Goal: Transaction & Acquisition: Purchase product/service

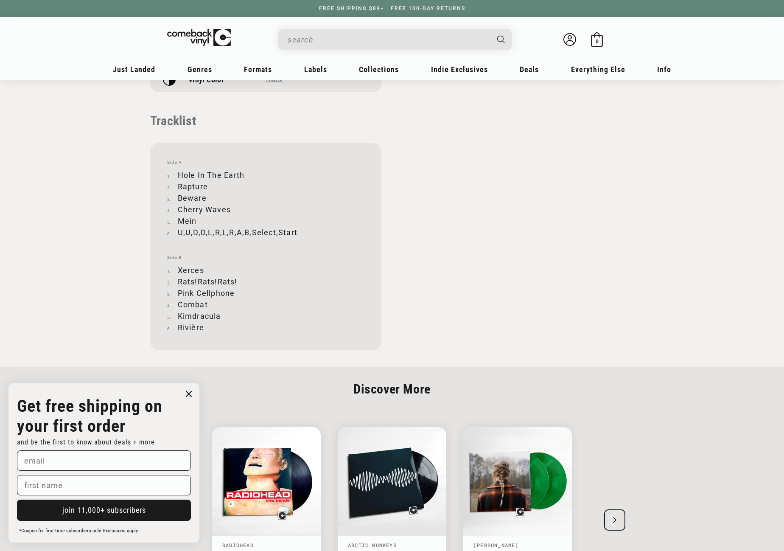
scroll to position [806, 0]
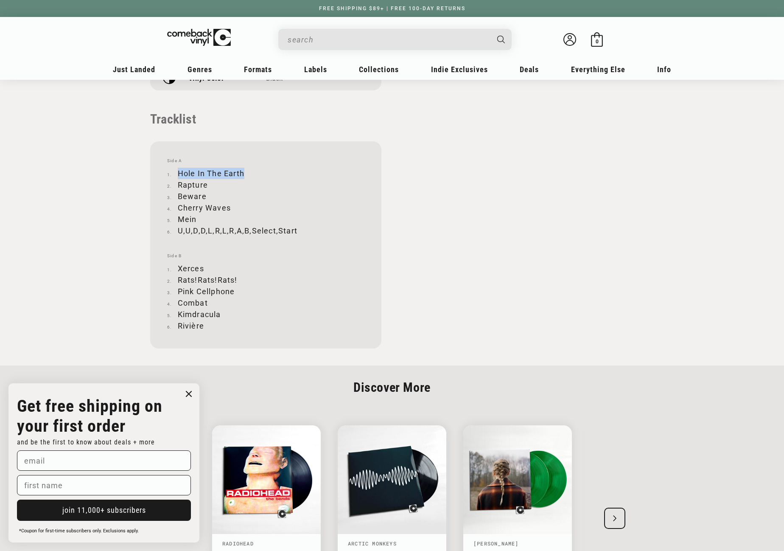
drag, startPoint x: 179, startPoint y: 171, endPoint x: 243, endPoint y: 167, distance: 63.8
click at [243, 167] on div "Side A Hole In The Earth Rapture Beware Cherry Waves Mein U,U,D,D,L,R,L,R,A,B,S…" at bounding box center [265, 244] width 231 height 207
copy li "Hole In The Earth"
drag, startPoint x: 179, startPoint y: 184, endPoint x: 207, endPoint y: 184, distance: 28.0
click at [207, 184] on li "Rapture" at bounding box center [265, 184] width 197 height 11
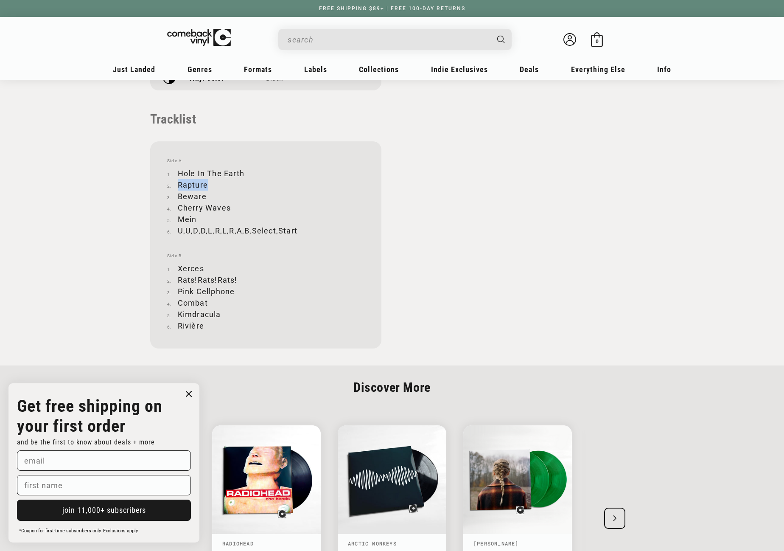
copy li "Rapture"
drag, startPoint x: 178, startPoint y: 195, endPoint x: 204, endPoint y: 195, distance: 25.5
click at [204, 195] on li "Beware" at bounding box center [265, 196] width 197 height 11
copy li "Beware"
drag, startPoint x: 178, startPoint y: 207, endPoint x: 230, endPoint y: 205, distance: 51.4
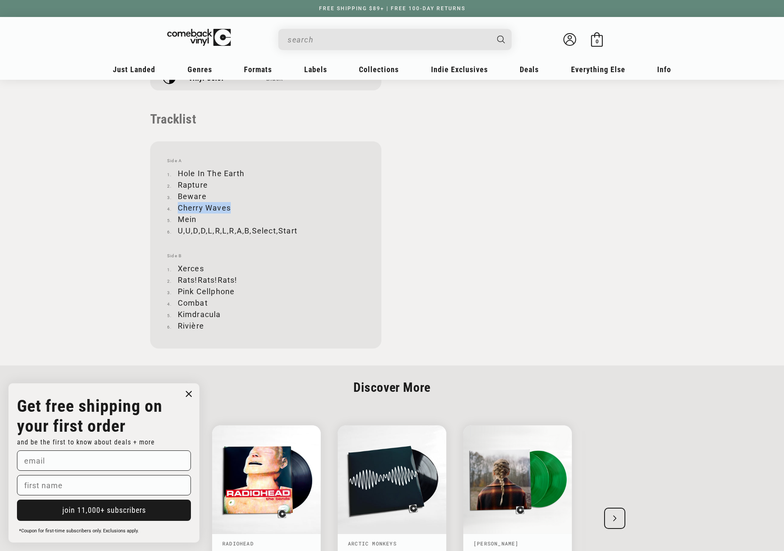
click at [230, 205] on li "Cherry Waves" at bounding box center [265, 207] width 197 height 11
copy li "Cherry Waves"
drag, startPoint x: 179, startPoint y: 220, endPoint x: 196, endPoint y: 220, distance: 17.0
click at [196, 220] on li "Mein" at bounding box center [265, 218] width 197 height 11
copy li "Mein"
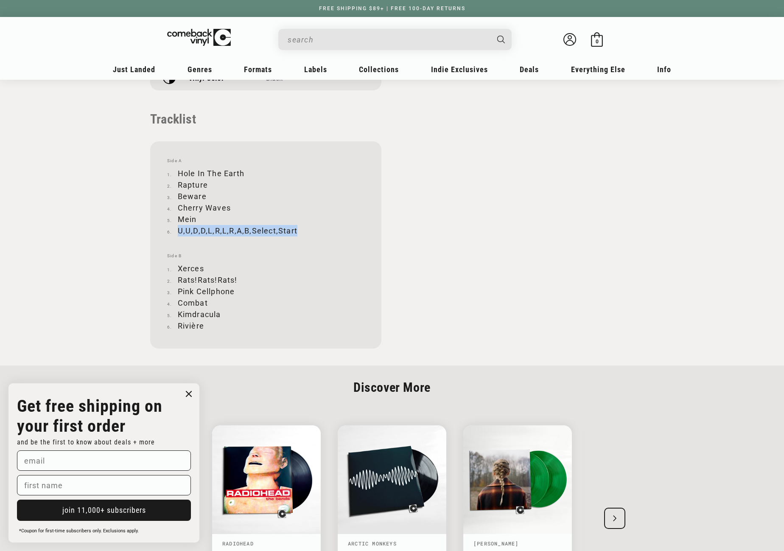
drag, startPoint x: 178, startPoint y: 230, endPoint x: 294, endPoint y: 231, distance: 115.9
click at [294, 231] on li "U,U,D,D,L,R,L,R,A,B,Select,Start" at bounding box center [265, 230] width 197 height 11
copy li "U,U,D,D,L,R,L,R,A,B,Select,Start"
drag, startPoint x: 179, startPoint y: 268, endPoint x: 202, endPoint y: 268, distance: 22.9
click at [202, 268] on li "Xerces" at bounding box center [265, 268] width 197 height 11
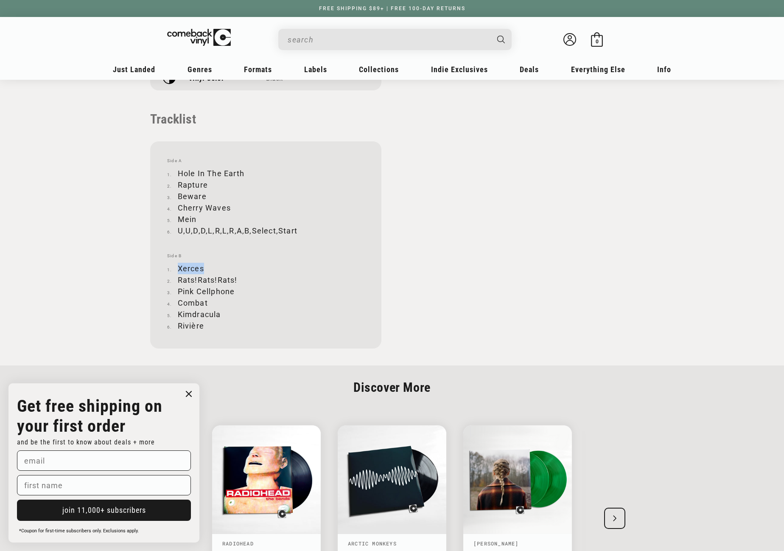
copy li "Xerces"
drag, startPoint x: 179, startPoint y: 280, endPoint x: 237, endPoint y: 278, distance: 58.2
click at [237, 278] on li "Rats!Rats!Rats!" at bounding box center [265, 279] width 197 height 11
copy li "Rats!Rats!Rats!"
drag, startPoint x: 178, startPoint y: 290, endPoint x: 235, endPoint y: 292, distance: 57.3
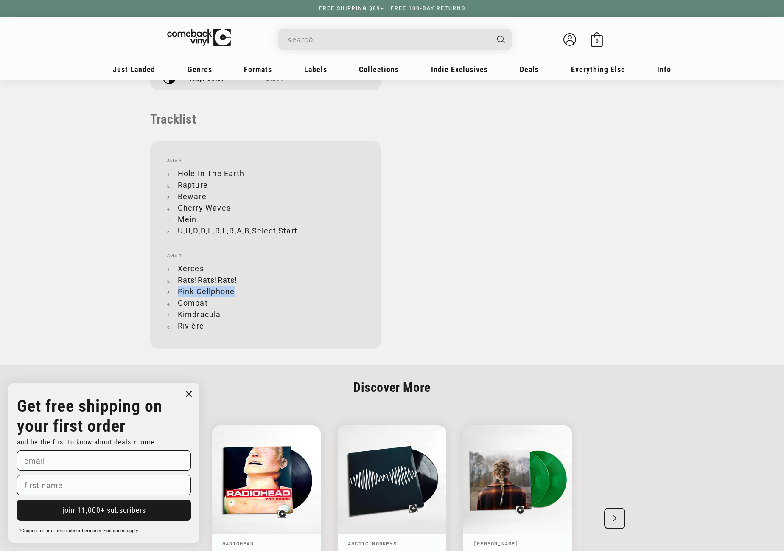
click at [235, 292] on li "Pink Cellphone" at bounding box center [265, 291] width 197 height 11
copy li "Pink Cellphone"
drag, startPoint x: 179, startPoint y: 301, endPoint x: 207, endPoint y: 303, distance: 28.1
click at [207, 303] on li "Combat" at bounding box center [265, 302] width 197 height 11
copy li "Combat"
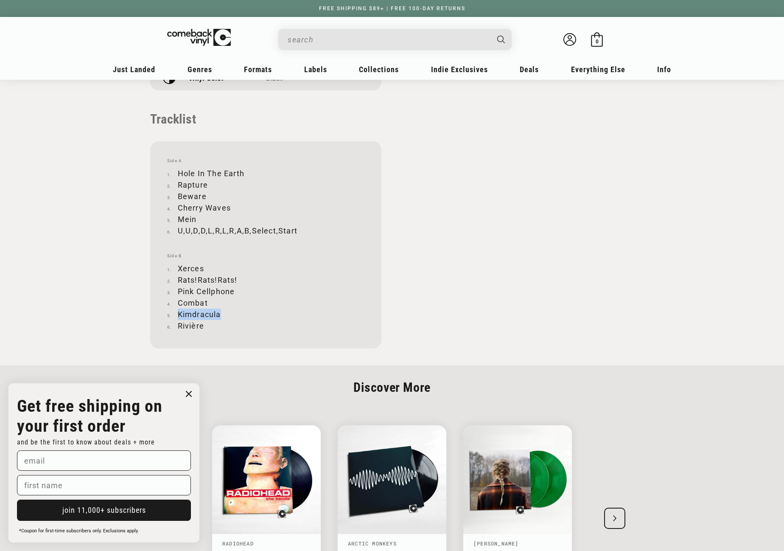
drag, startPoint x: 179, startPoint y: 314, endPoint x: 221, endPoint y: 314, distance: 42.0
click at [221, 314] on li "Kimdracula" at bounding box center [265, 314] width 197 height 11
drag, startPoint x: 178, startPoint y: 325, endPoint x: 202, endPoint y: 325, distance: 23.8
click at [202, 325] on li "Rivière" at bounding box center [265, 325] width 197 height 11
click at [311, 42] on input "When autocomplete results are available use up and down arrows to review and en…" at bounding box center [388, 39] width 201 height 17
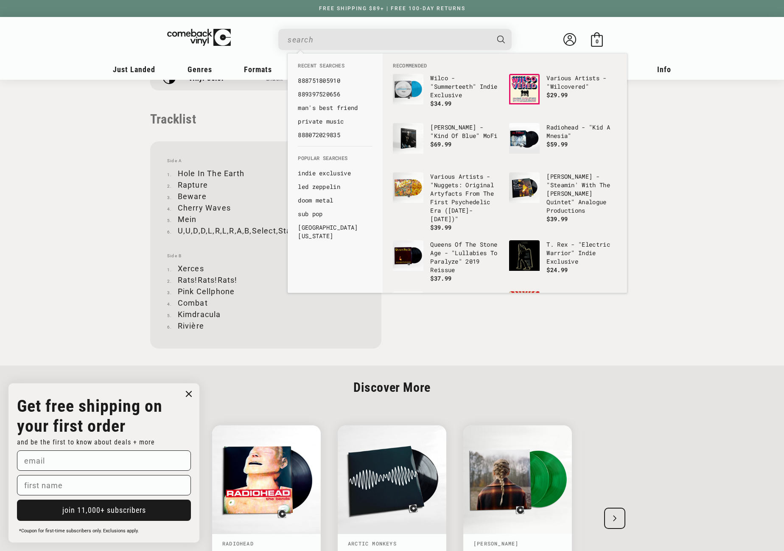
paste input "602475975953"
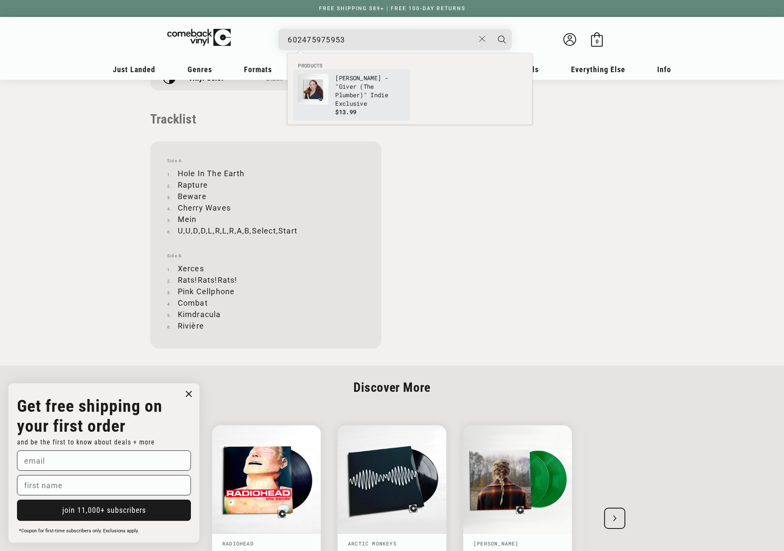
type input "602475975953"
click at [336, 87] on p "[PERSON_NAME] - "Giver (The Plumber)" Indie Exclusive" at bounding box center [370, 91] width 70 height 34
